Goal: Information Seeking & Learning: Learn about a topic

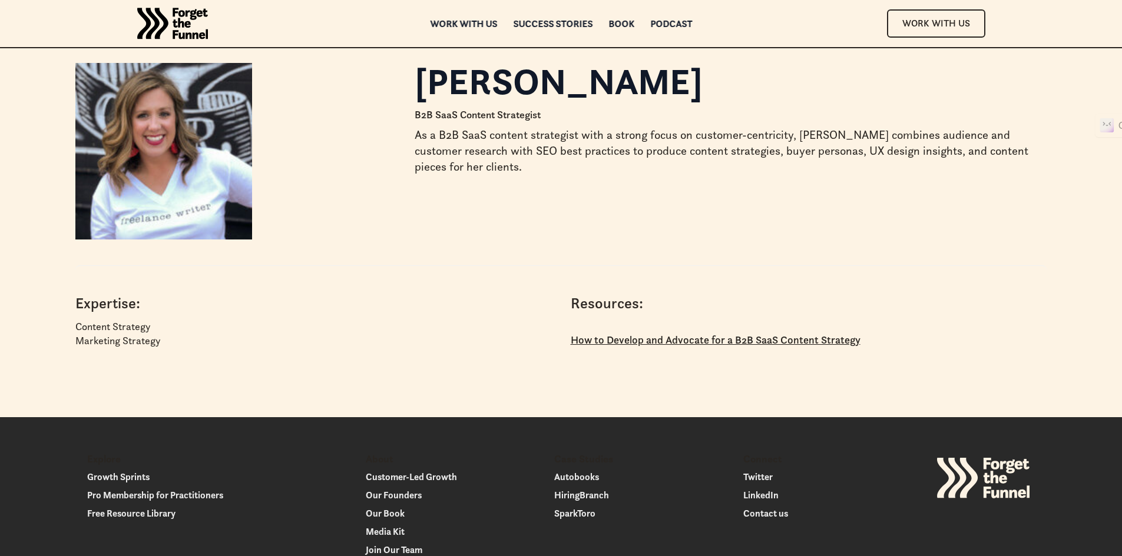
click at [682, 339] on p "How to Develop and Advocate for a B2B SaaS Content Strategy" at bounding box center [716, 340] width 290 height 19
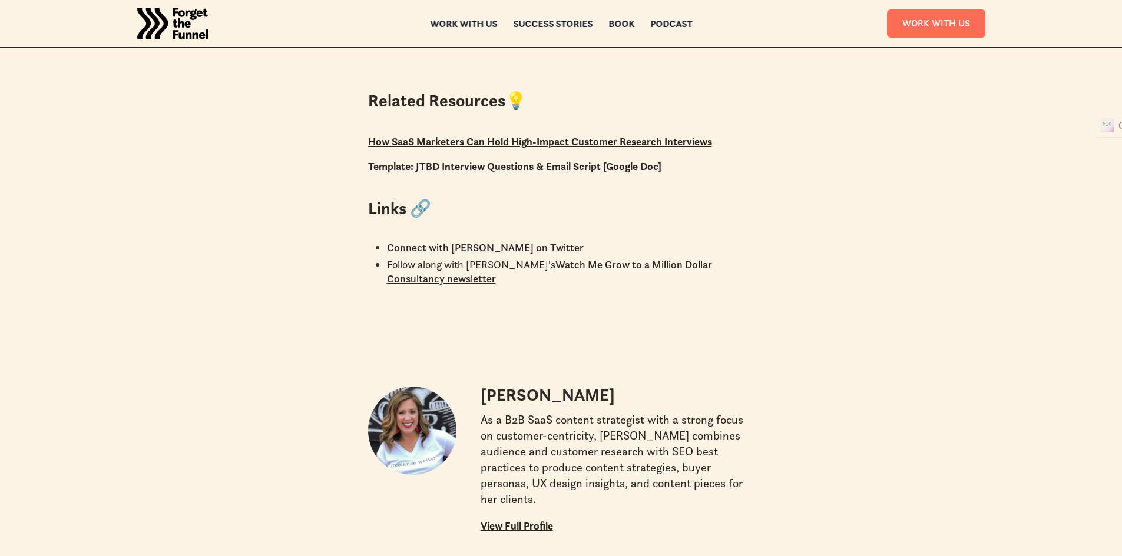
scroll to position [940, 0]
